Goal: Task Accomplishment & Management: Use online tool/utility

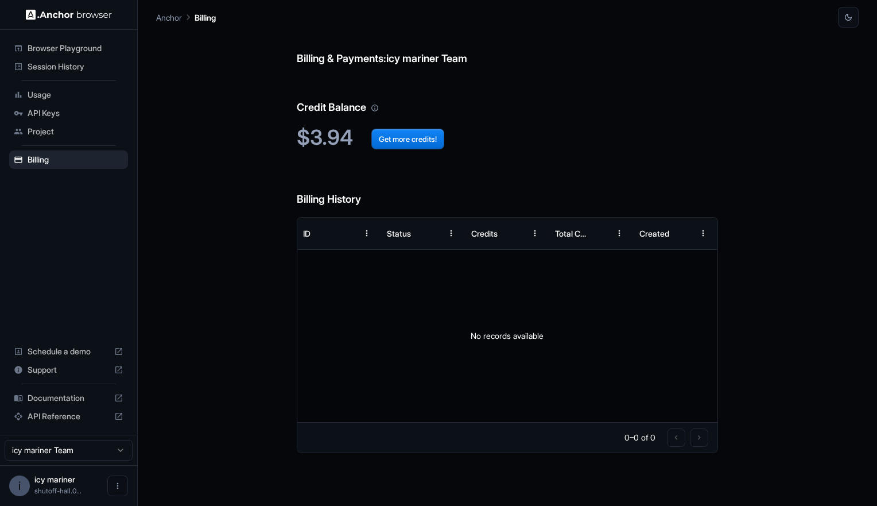
click at [63, 48] on span "Browser Playground" at bounding box center [76, 47] width 96 height 11
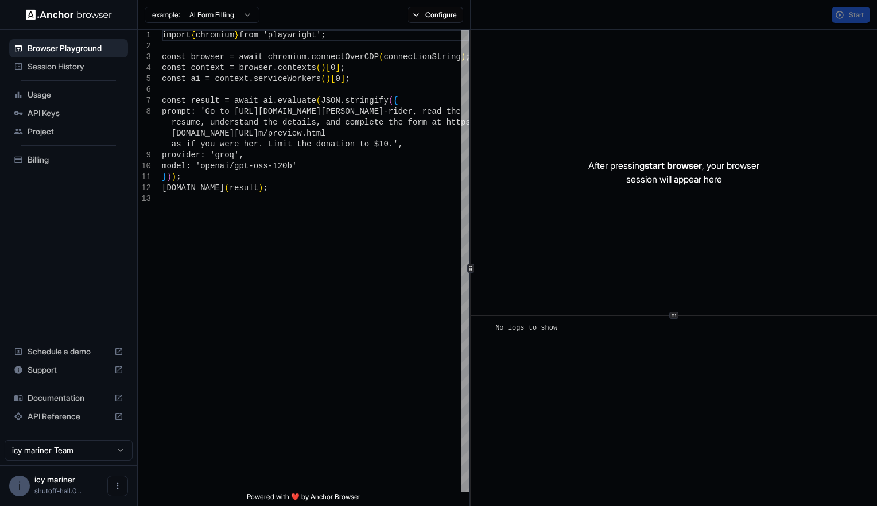
click at [64, 61] on span "Session History" at bounding box center [76, 66] width 96 height 11
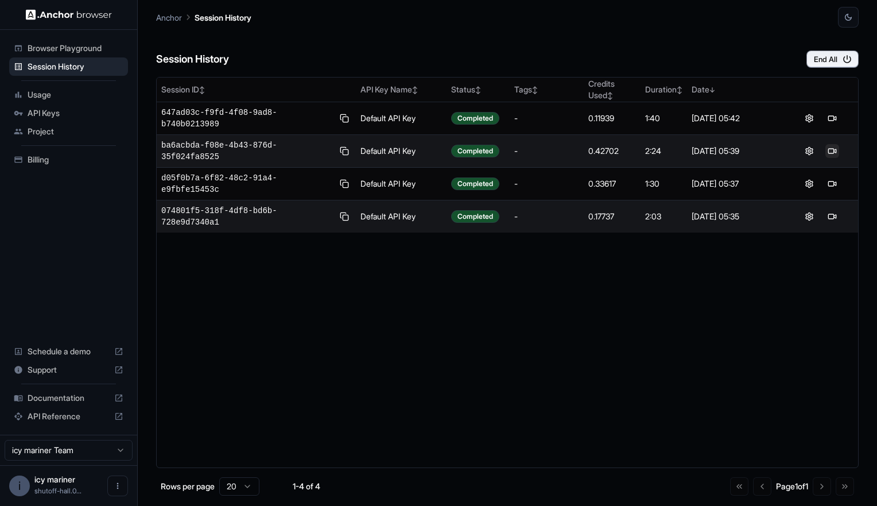
click at [833, 144] on button at bounding box center [832, 151] width 14 height 14
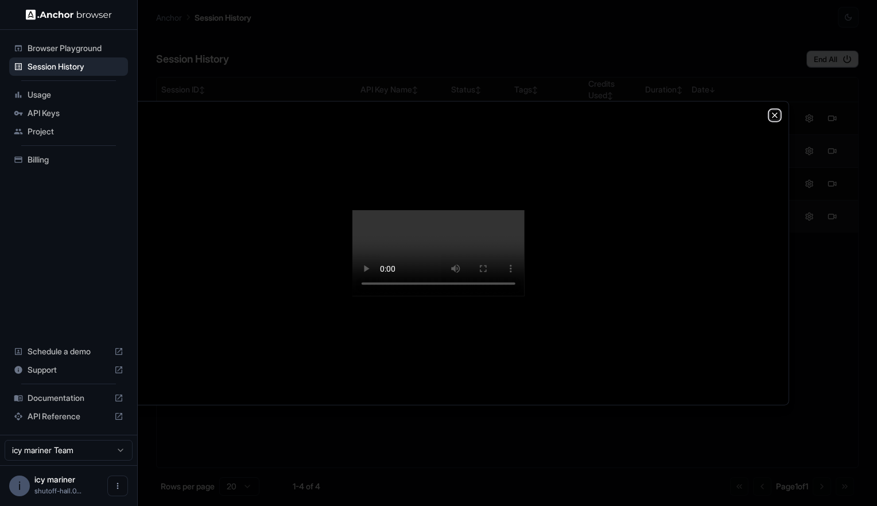
click at [773, 113] on icon "button" at bounding box center [775, 115] width 5 height 5
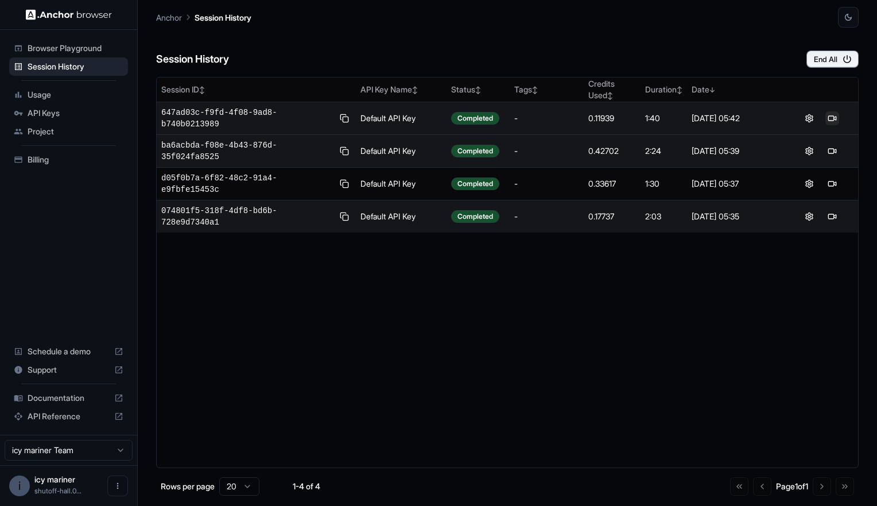
click at [830, 111] on button at bounding box center [832, 118] width 14 height 14
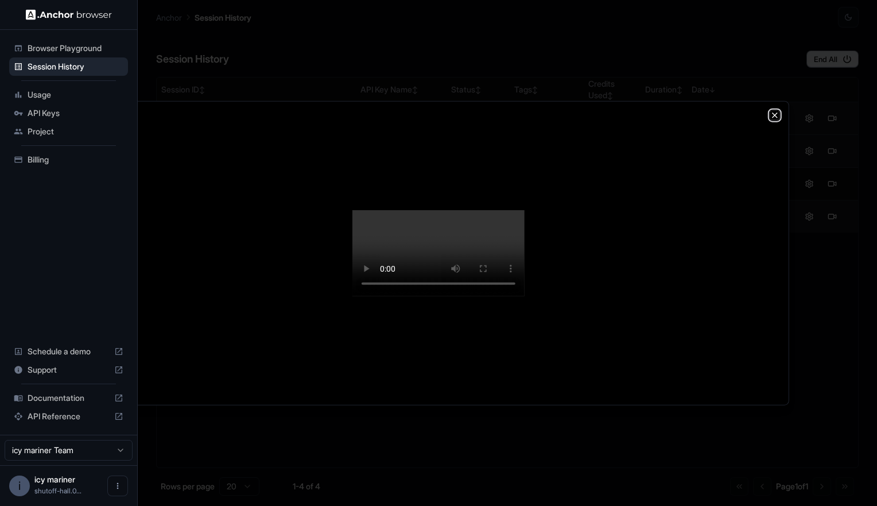
click at [778, 110] on icon "button" at bounding box center [774, 114] width 9 height 9
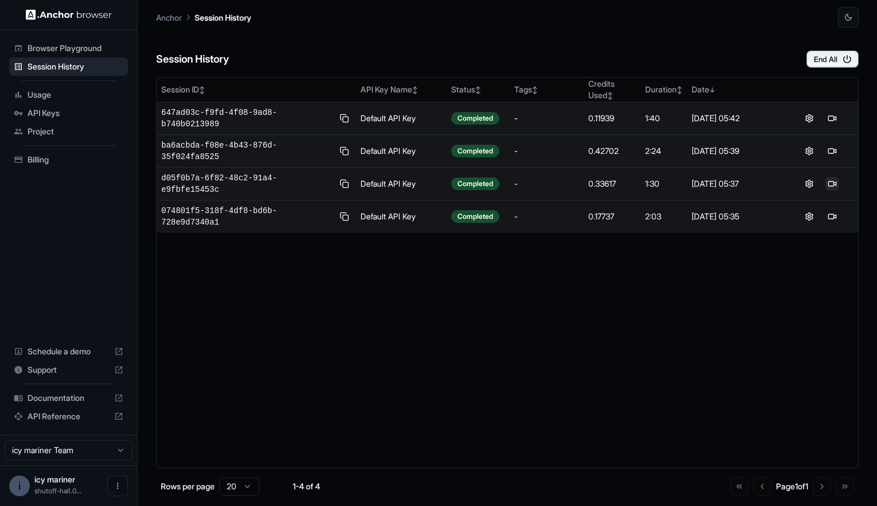
click at [834, 177] on button at bounding box center [832, 184] width 14 height 14
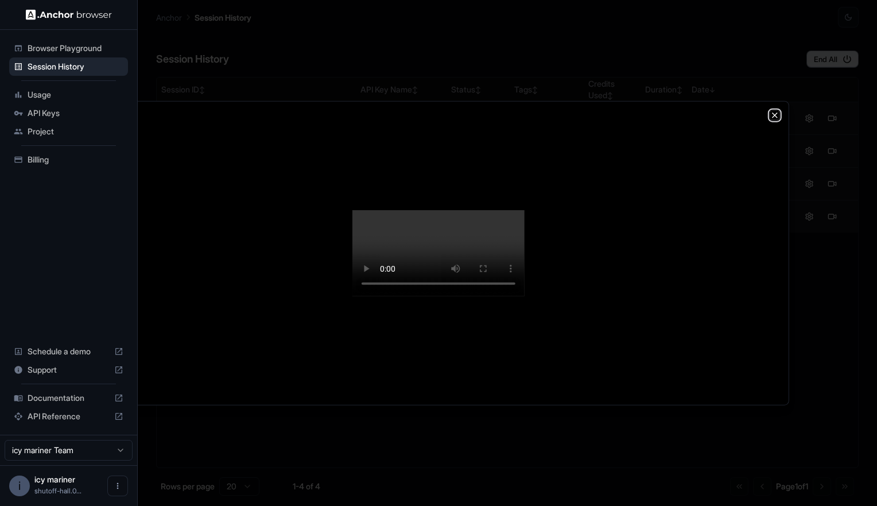
click at [773, 110] on icon "button" at bounding box center [774, 114] width 9 height 9
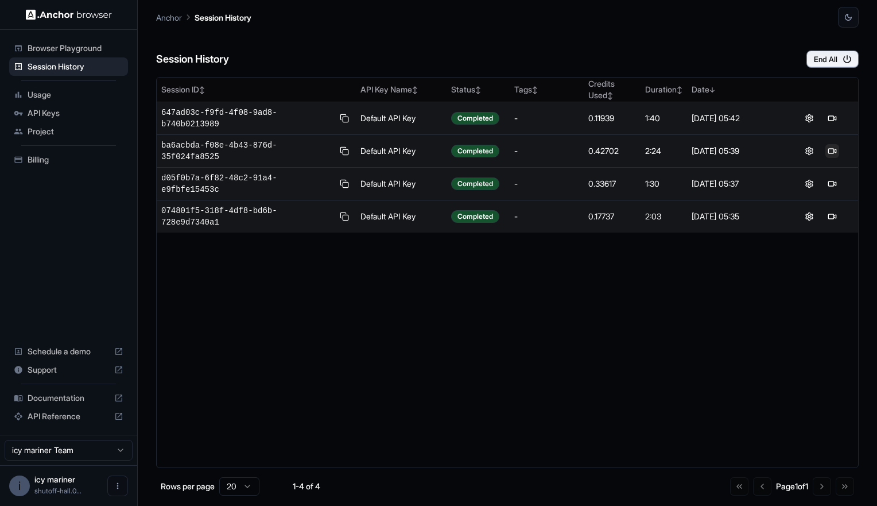
click at [831, 144] on button at bounding box center [832, 151] width 14 height 14
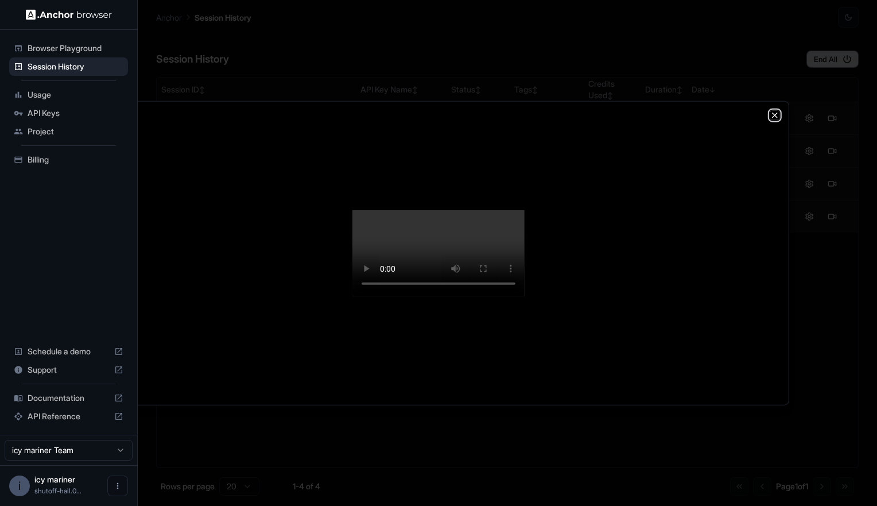
click at [777, 110] on icon "button" at bounding box center [774, 114] width 9 height 9
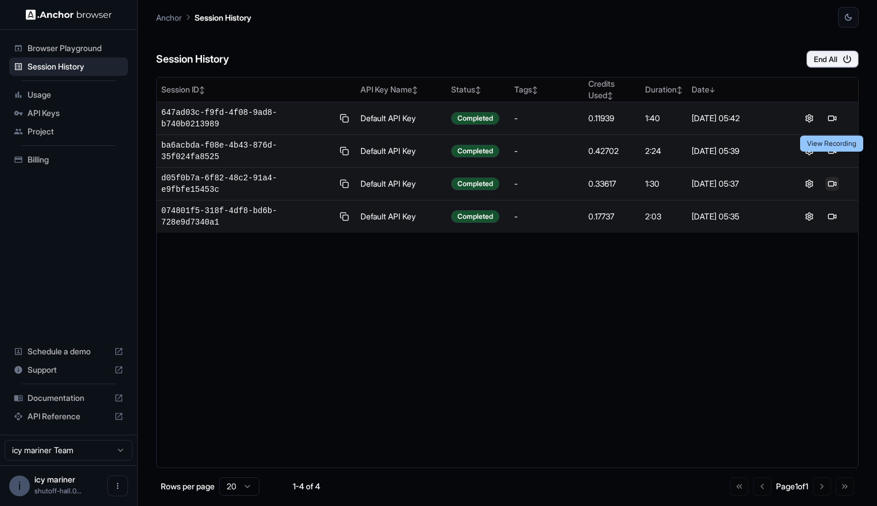
click at [829, 177] on button at bounding box center [832, 184] width 14 height 14
